Goal: Entertainment & Leisure: Consume media (video, audio)

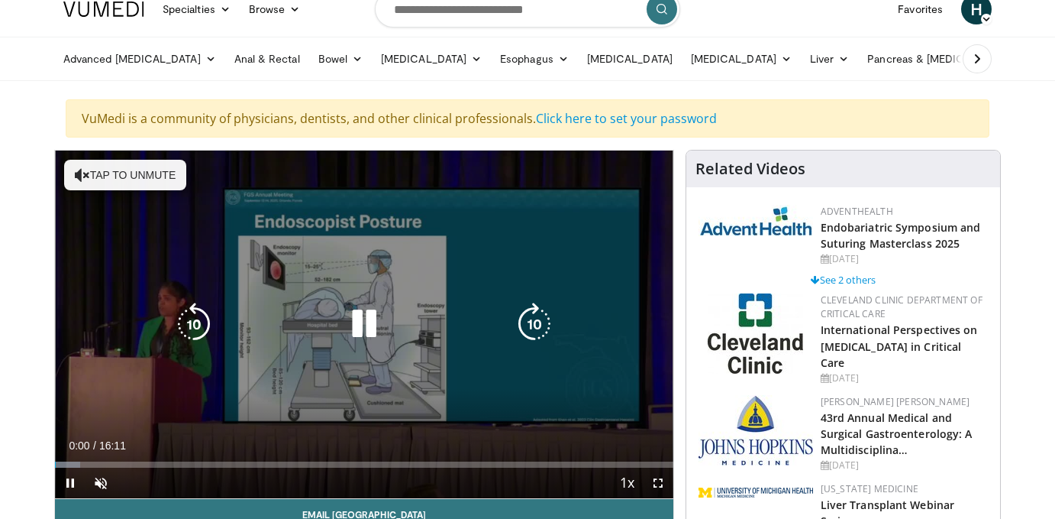
scroll to position [27, 0]
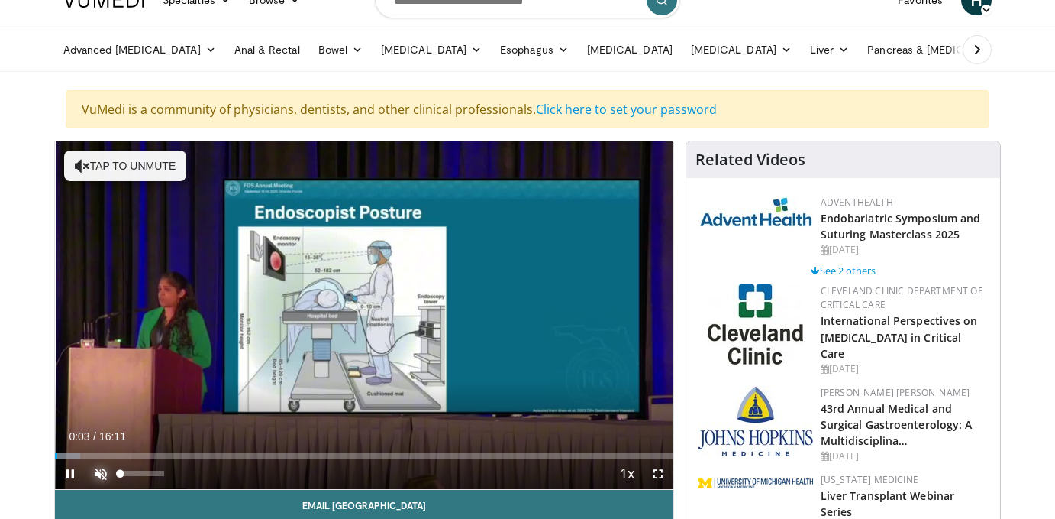
click at [102, 480] on span "Video Player" at bounding box center [101, 473] width 31 height 31
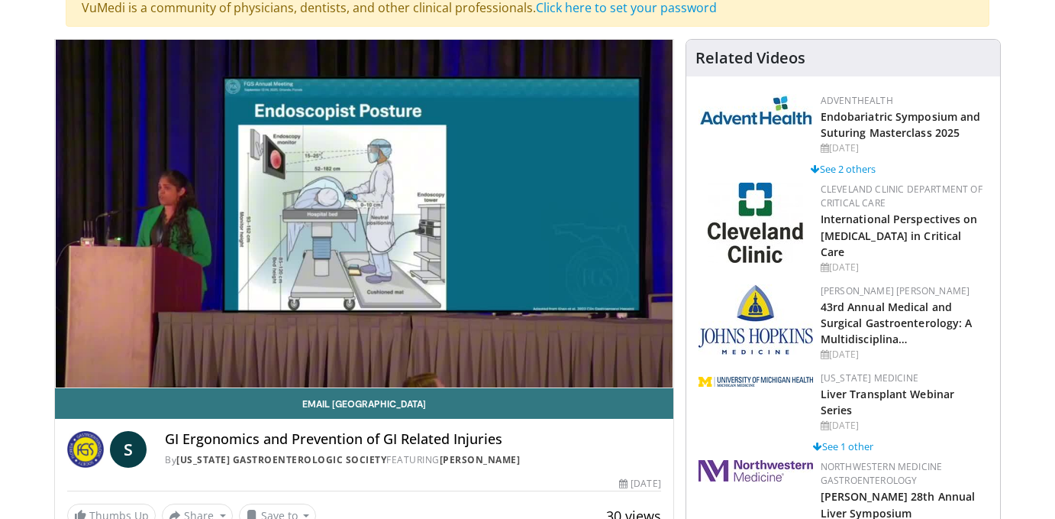
scroll to position [137, 0]
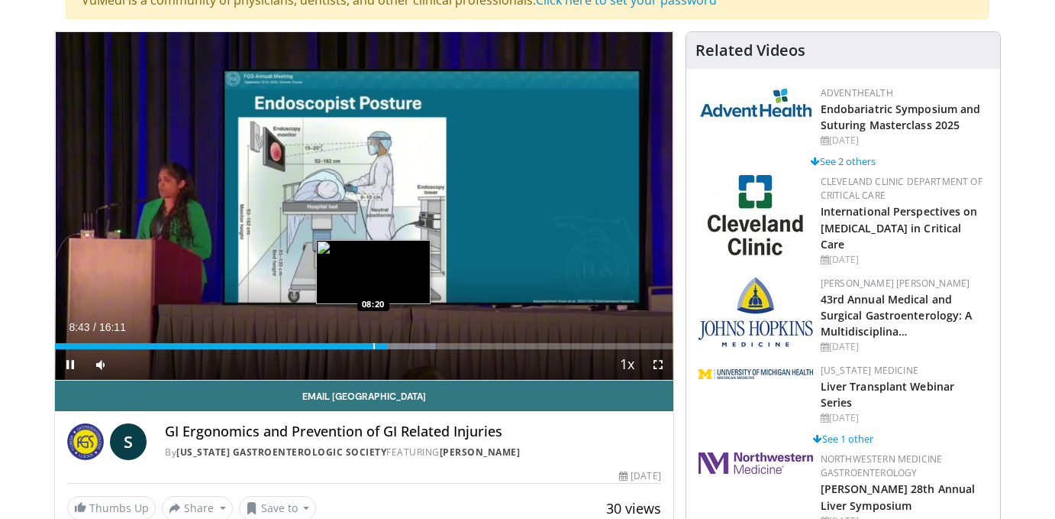
click at [373, 346] on div "Progress Bar" at bounding box center [374, 346] width 2 height 6
click at [368, 346] on div "Progress Bar" at bounding box center [369, 346] width 2 height 6
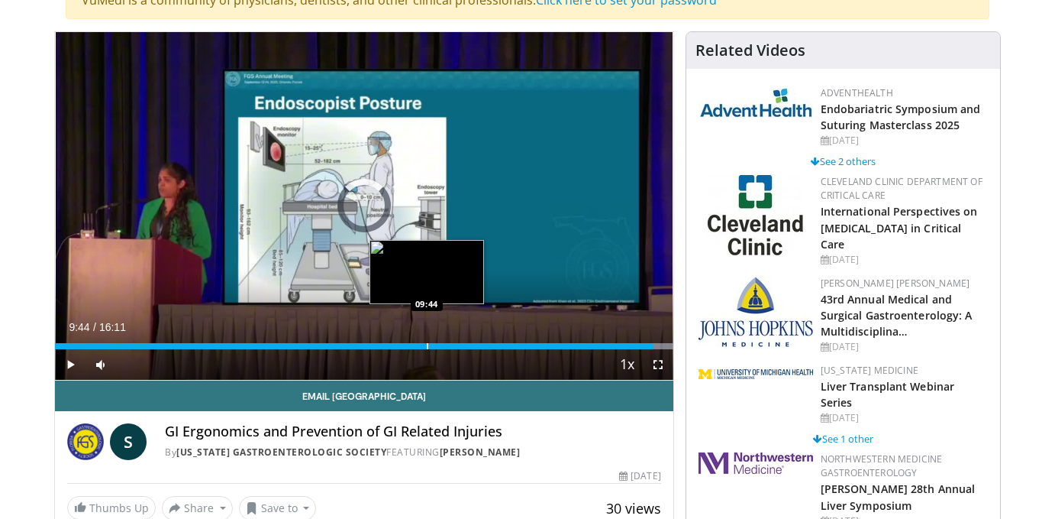
click at [426, 340] on div "Loaded : 100.00% 09:44 09:44" at bounding box center [364, 341] width 619 height 15
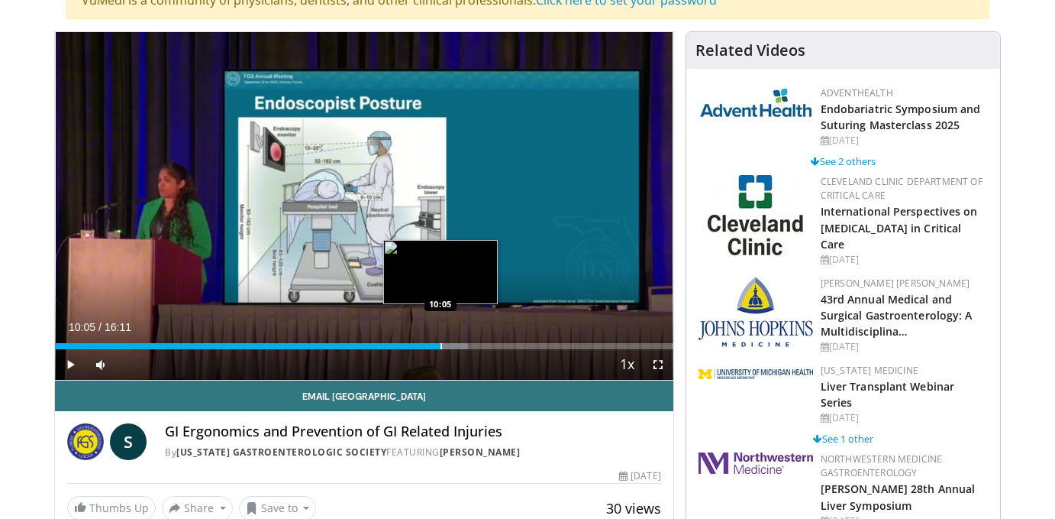
click at [441, 341] on div "Loaded : 66.77% 09:45 10:05" at bounding box center [364, 341] width 619 height 15
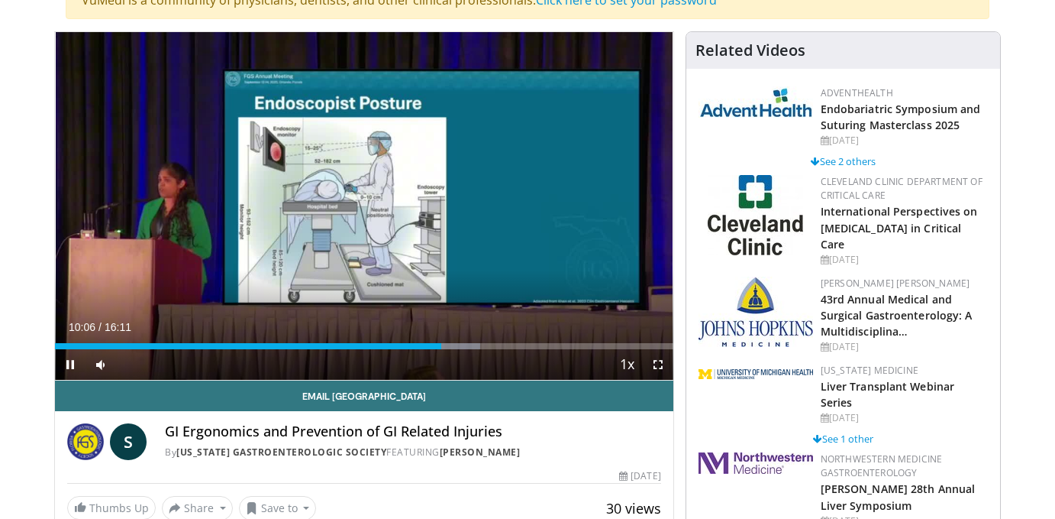
click at [461, 350] on div "Current Time 10:06 / Duration 16:11 Pause Skip Backward Skip Forward Mute 5% Lo…" at bounding box center [364, 364] width 619 height 31
click at [466, 349] on div "Current Time 10:08 / Duration 16:11 Pause Skip Backward Skip Forward Mute 5% Lo…" at bounding box center [364, 364] width 619 height 31
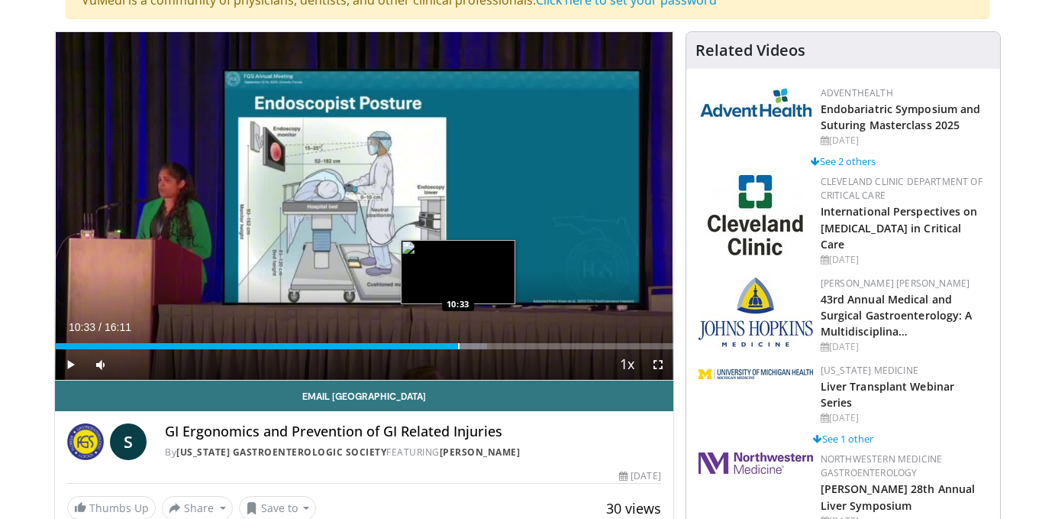
click at [458, 344] on div "Progress Bar" at bounding box center [459, 346] width 2 height 6
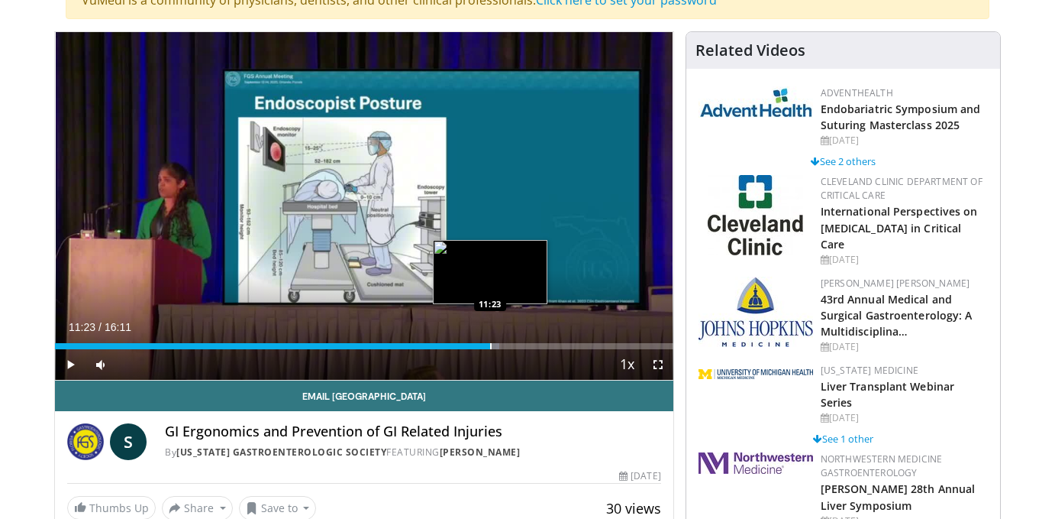
click at [490, 346] on div "Progress Bar" at bounding box center [491, 346] width 2 height 6
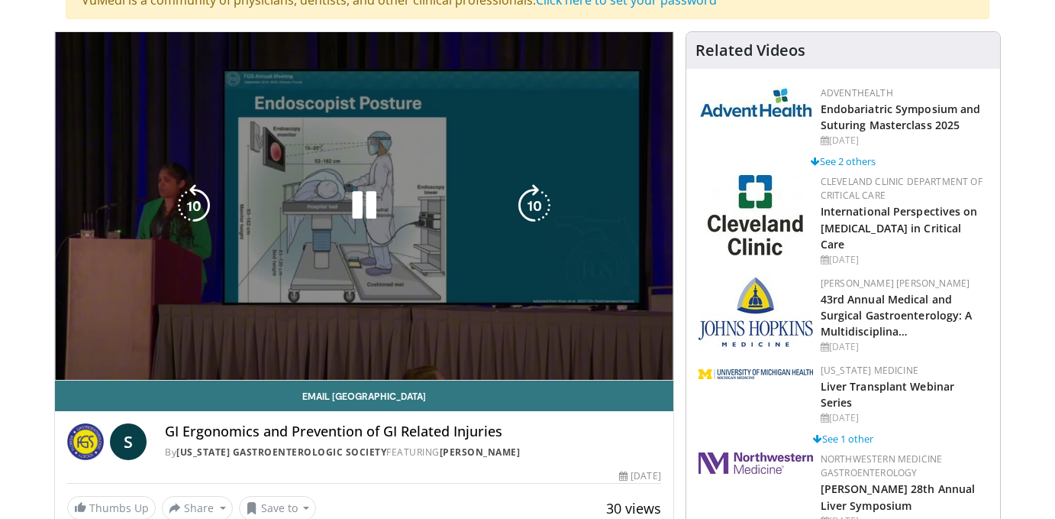
click at [517, 344] on video-js "**********" at bounding box center [364, 206] width 619 height 348
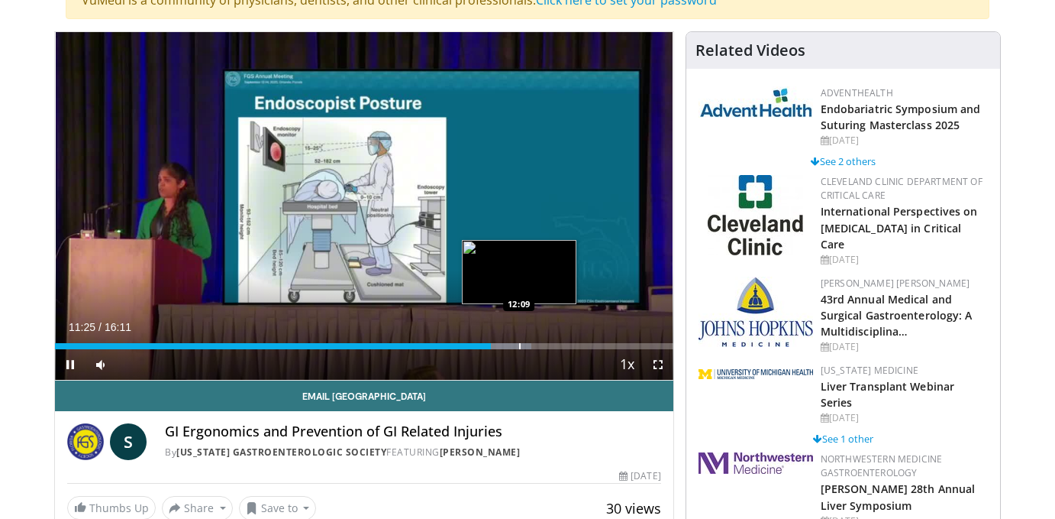
click at [519, 347] on div "Progress Bar" at bounding box center [520, 346] width 2 height 6
click at [532, 347] on div "Progress Bar" at bounding box center [533, 346] width 2 height 6
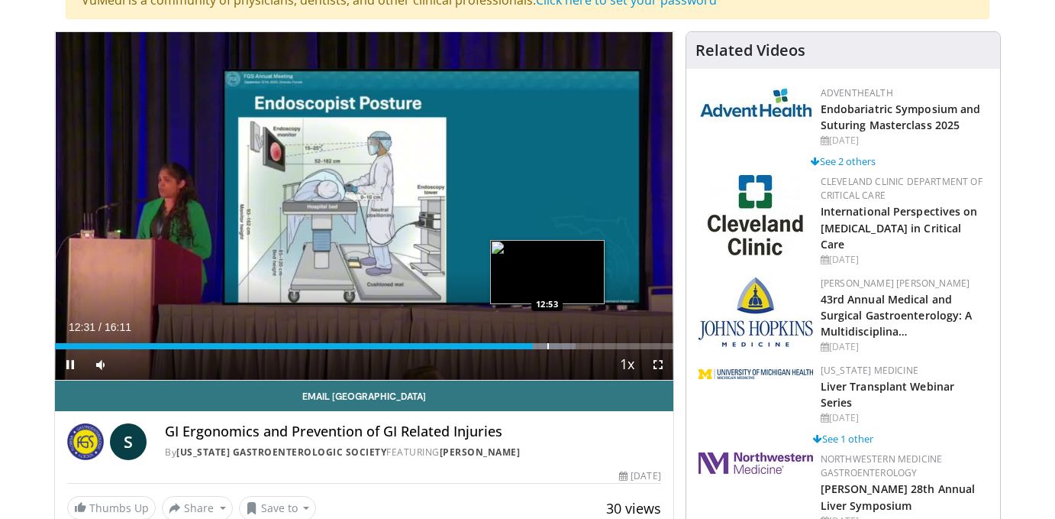
click at [548, 346] on div "Progress Bar" at bounding box center [549, 346] width 2 height 6
click at [541, 345] on div "Progress Bar" at bounding box center [542, 346] width 2 height 6
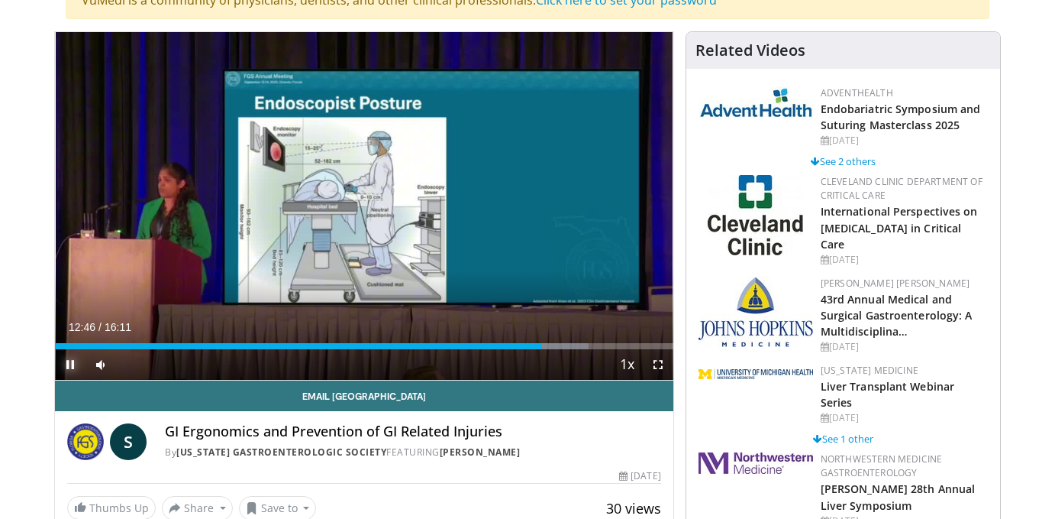
click at [74, 364] on span "Video Player" at bounding box center [70, 364] width 31 height 31
click at [66, 363] on span "Video Player" at bounding box center [70, 364] width 31 height 31
